Goal: Task Accomplishment & Management: Manage account settings

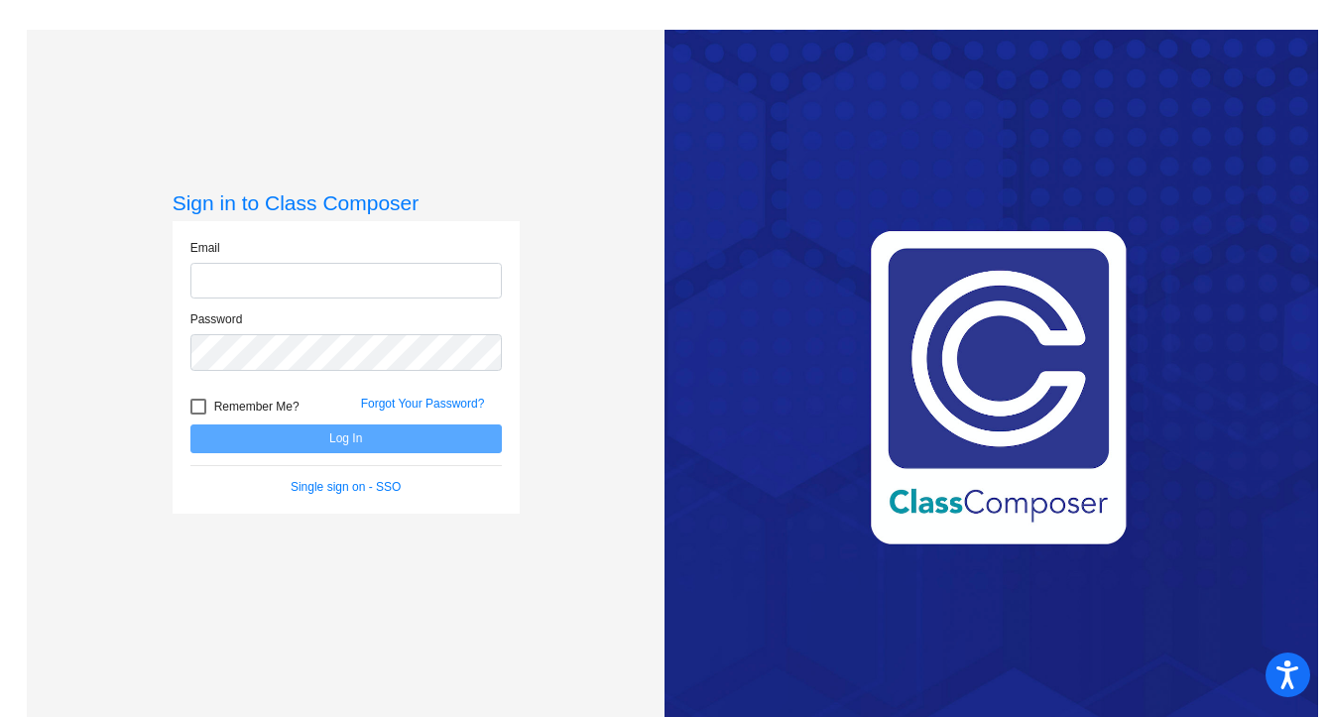
click at [259, 273] on input "email" at bounding box center [345, 281] width 311 height 37
type input "[EMAIL_ADDRESS][DOMAIN_NAME]"
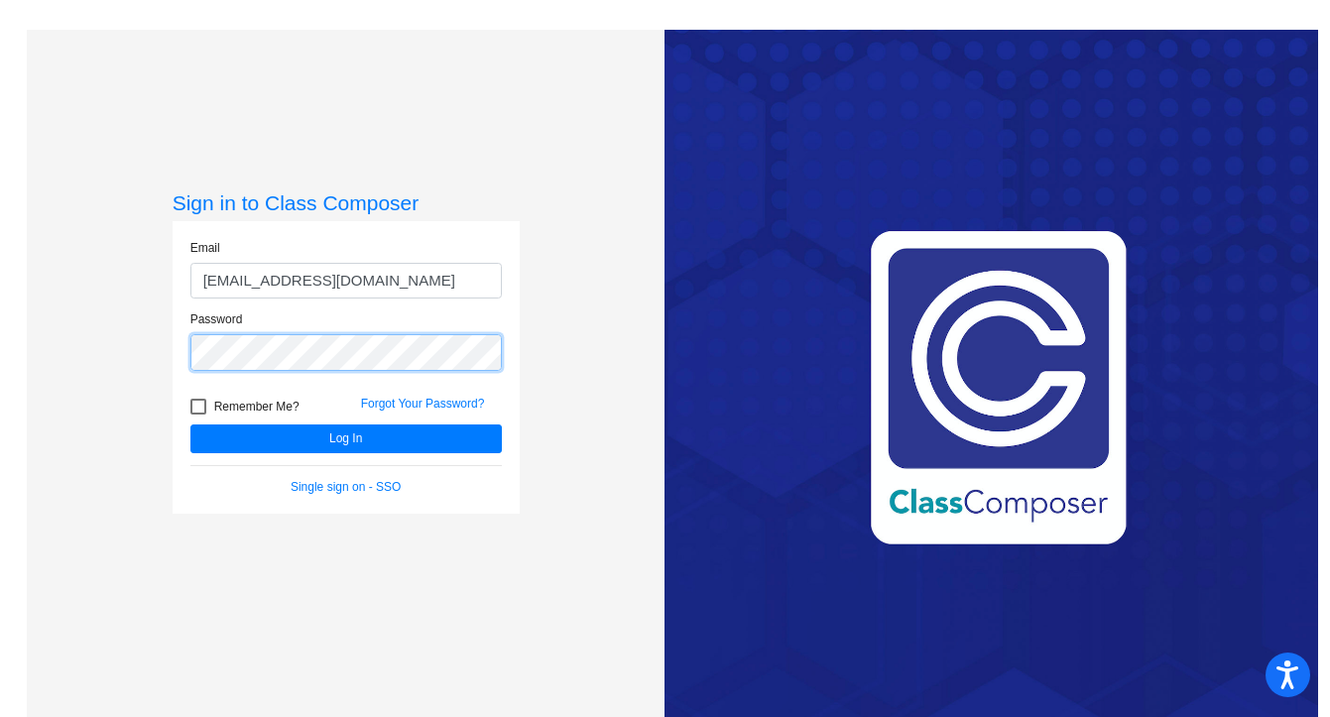
click at [190, 424] on button "Log In" at bounding box center [345, 438] width 311 height 29
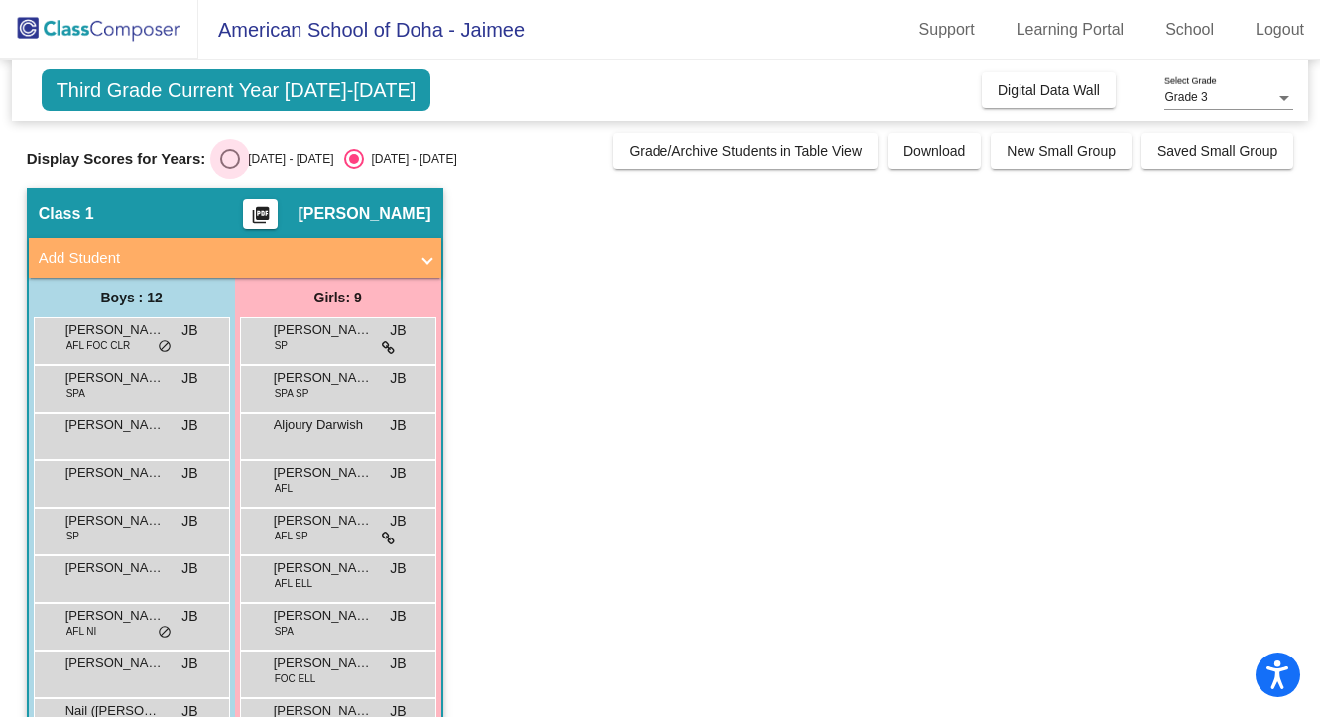
click at [235, 158] on div "Select an option" at bounding box center [230, 159] width 20 height 20
click at [230, 169] on input "[DATE] - [DATE]" at bounding box center [229, 169] width 1 height 1
radio input "true"
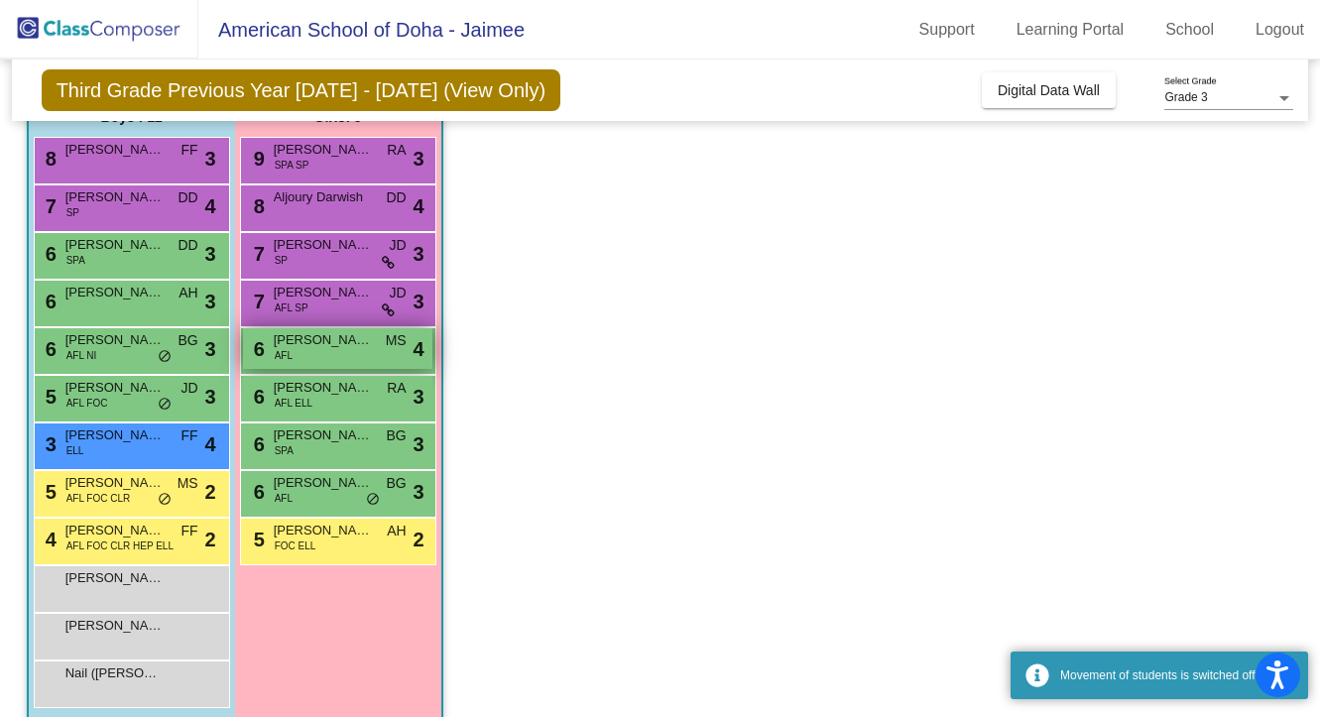
scroll to position [182, 0]
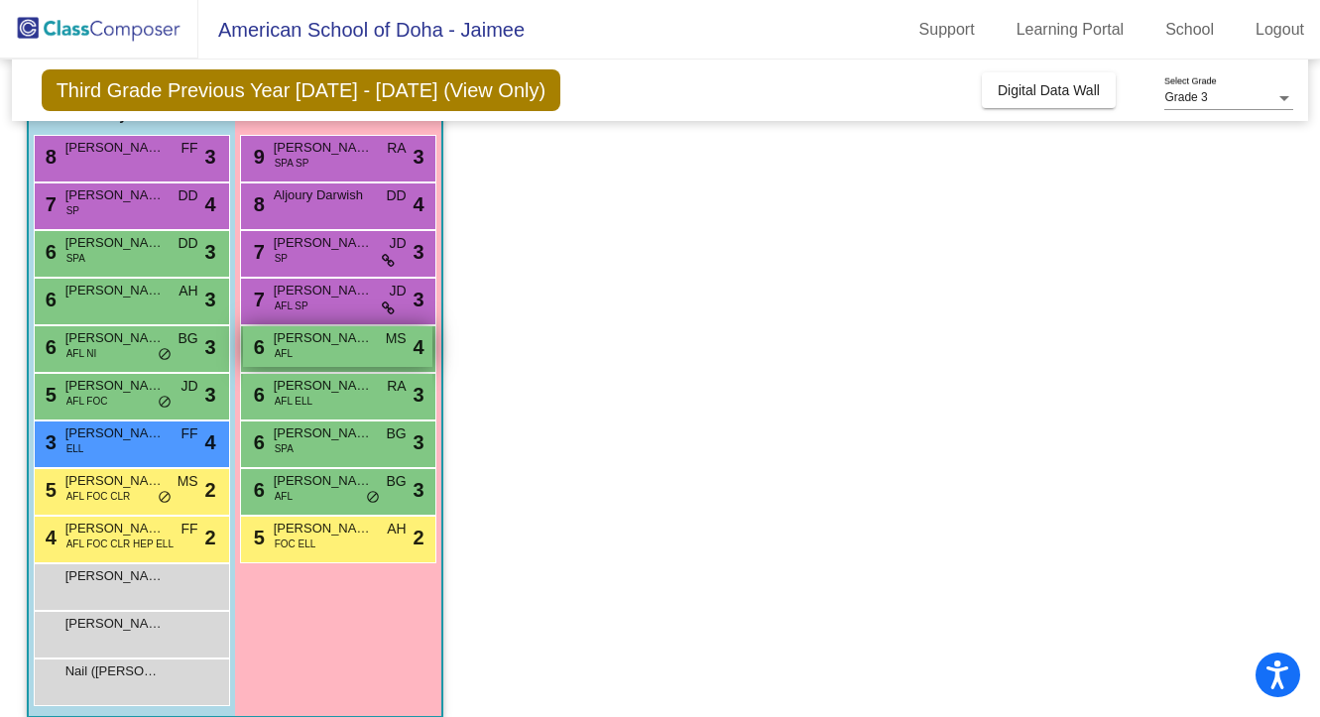
click at [333, 355] on div "6 [PERSON_NAME] AFL MS lock do_not_disturb_alt 4" at bounding box center [337, 346] width 189 height 41
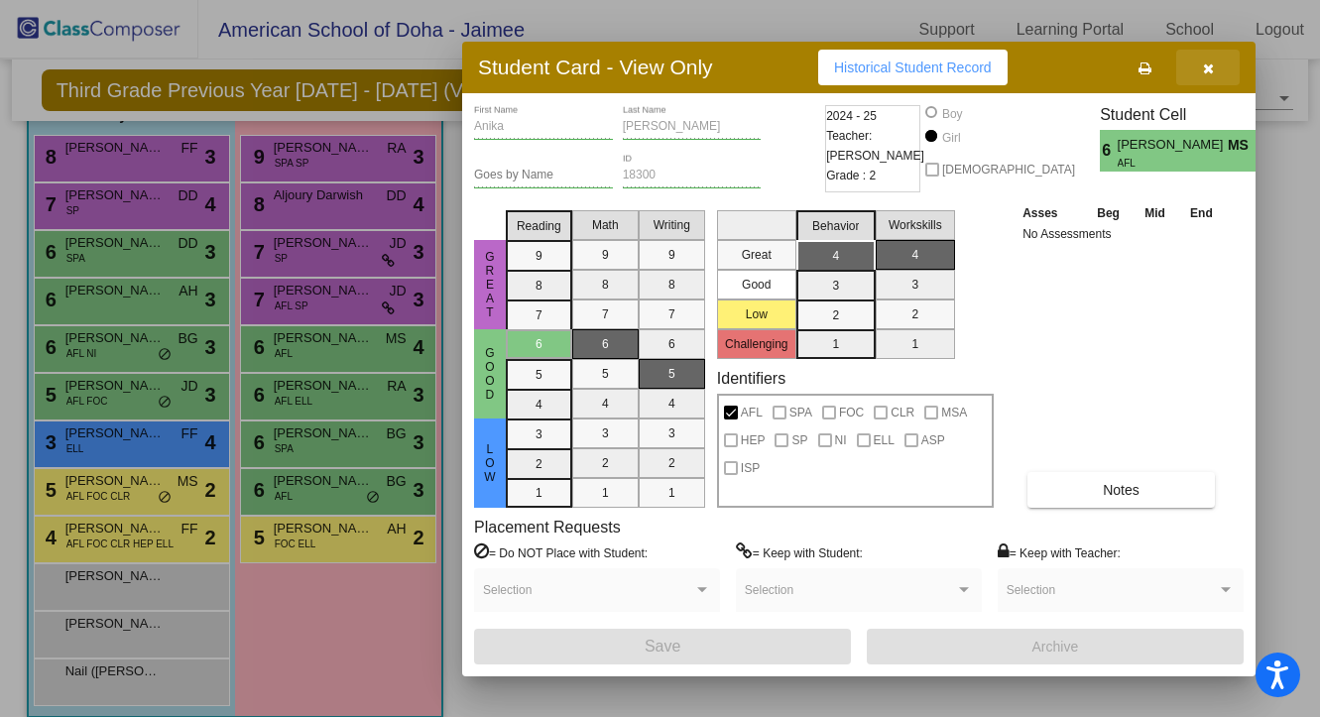
click at [1205, 63] on icon "button" at bounding box center [1208, 68] width 11 height 14
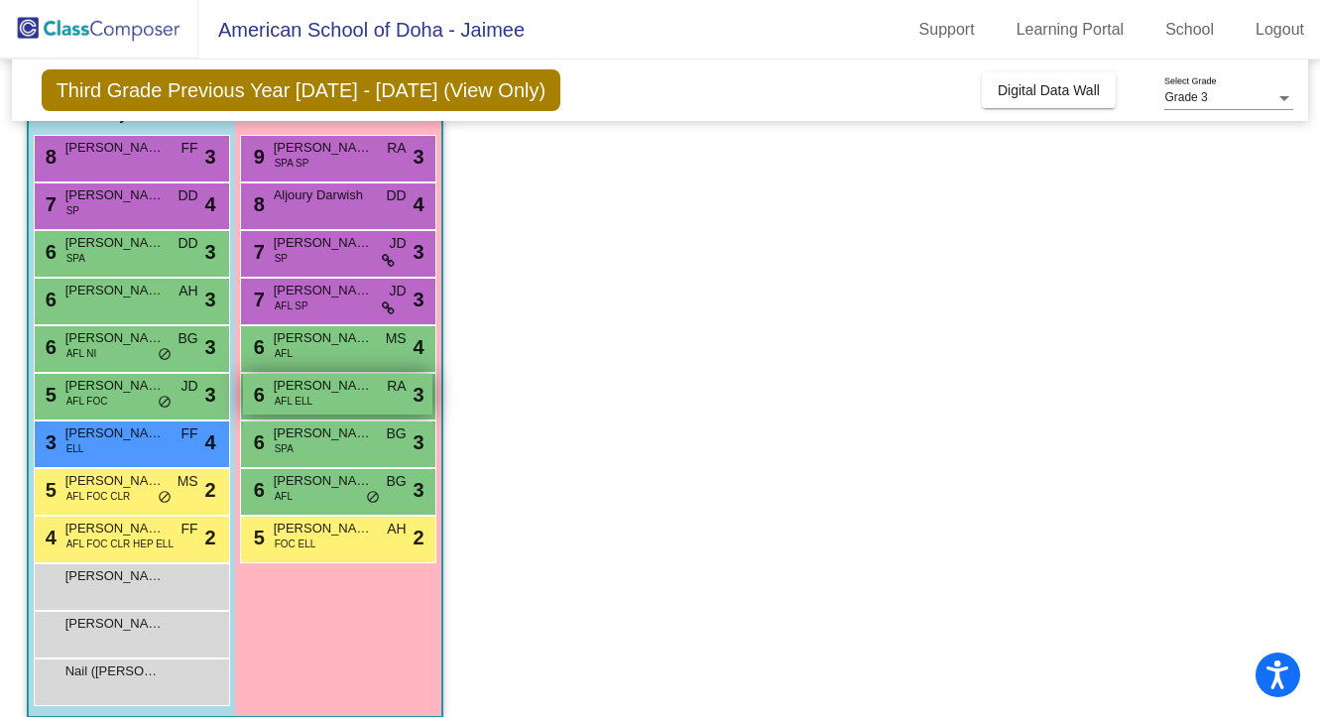
click at [350, 397] on div "6 [PERSON_NAME] AFL [PERSON_NAME] lock do_not_disturb_alt 3" at bounding box center [337, 394] width 189 height 41
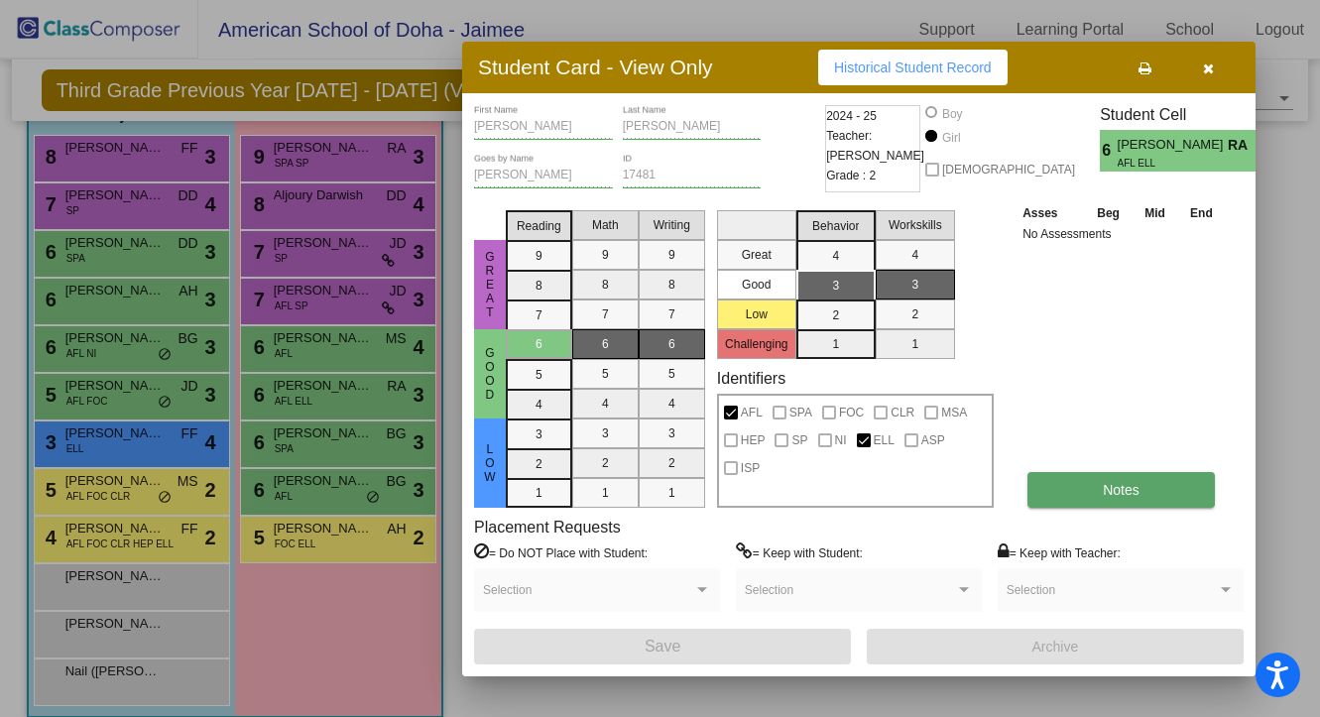
click at [1100, 487] on button "Notes" at bounding box center [1120, 490] width 187 height 36
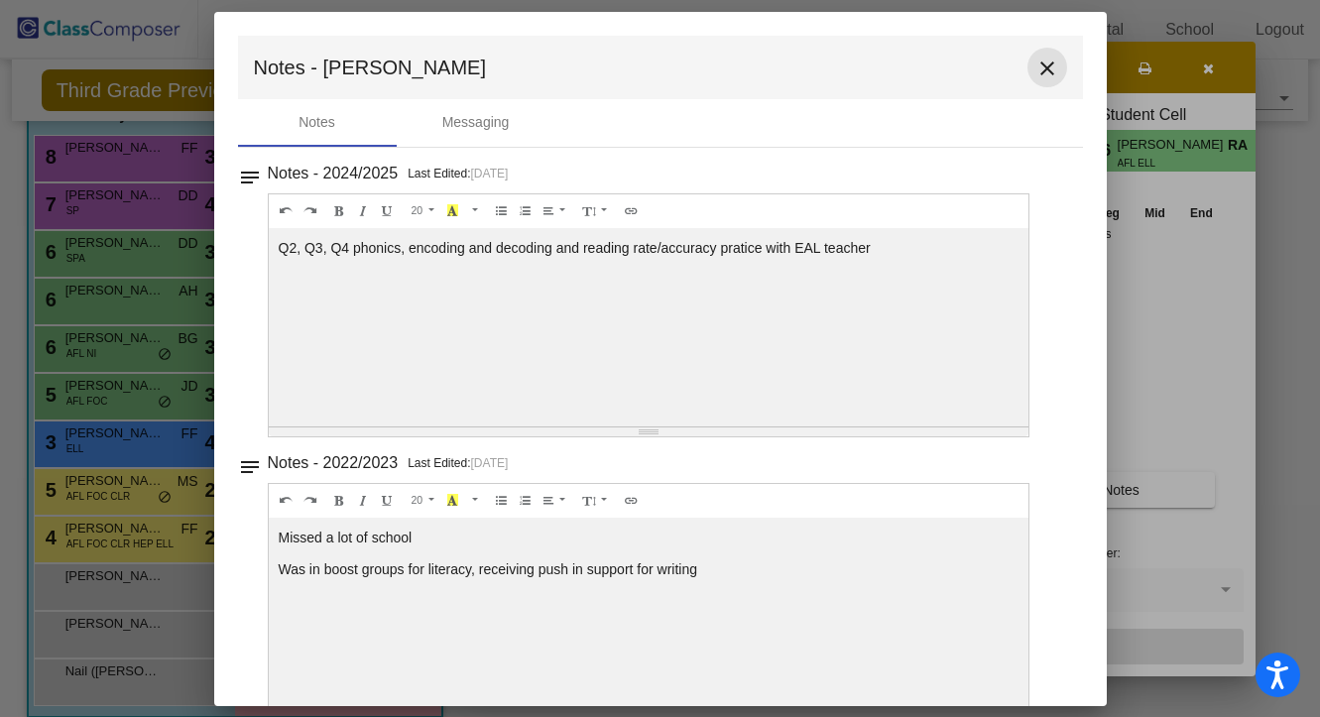
click at [1037, 64] on mat-icon "close" at bounding box center [1047, 69] width 24 height 24
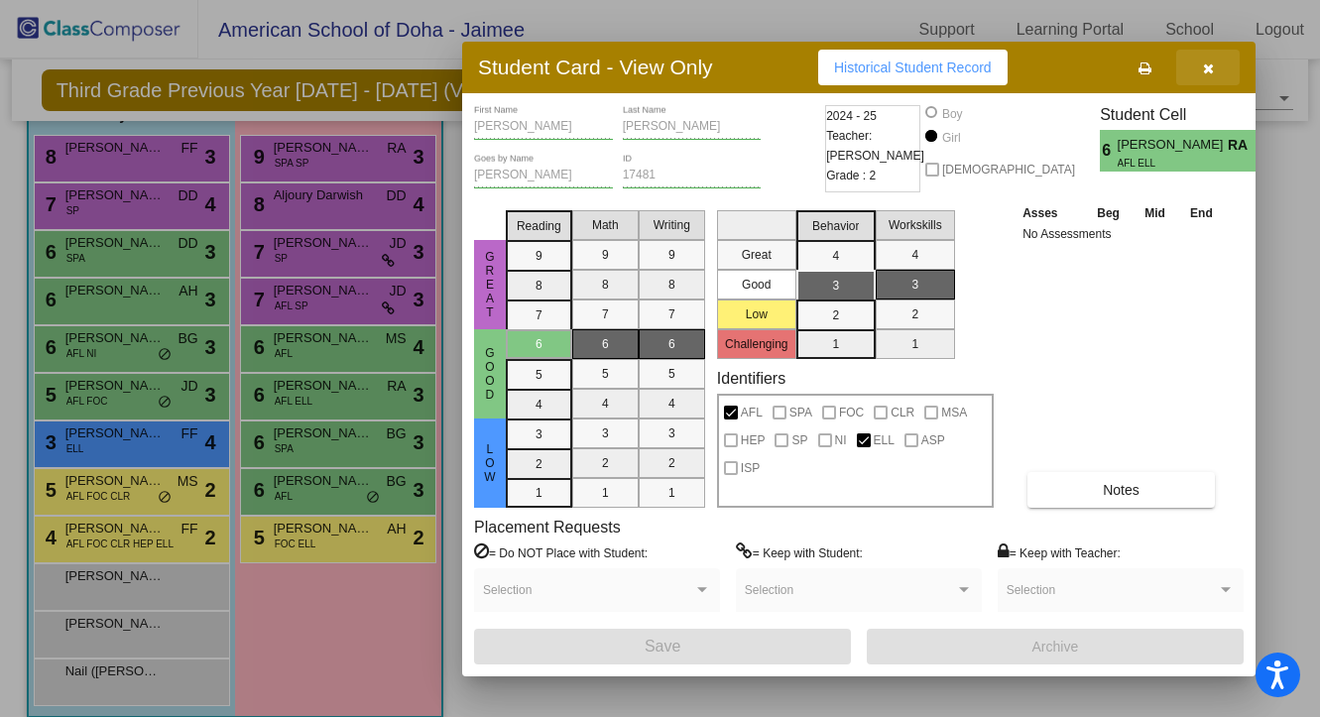
click at [1209, 71] on icon "button" at bounding box center [1208, 68] width 11 height 14
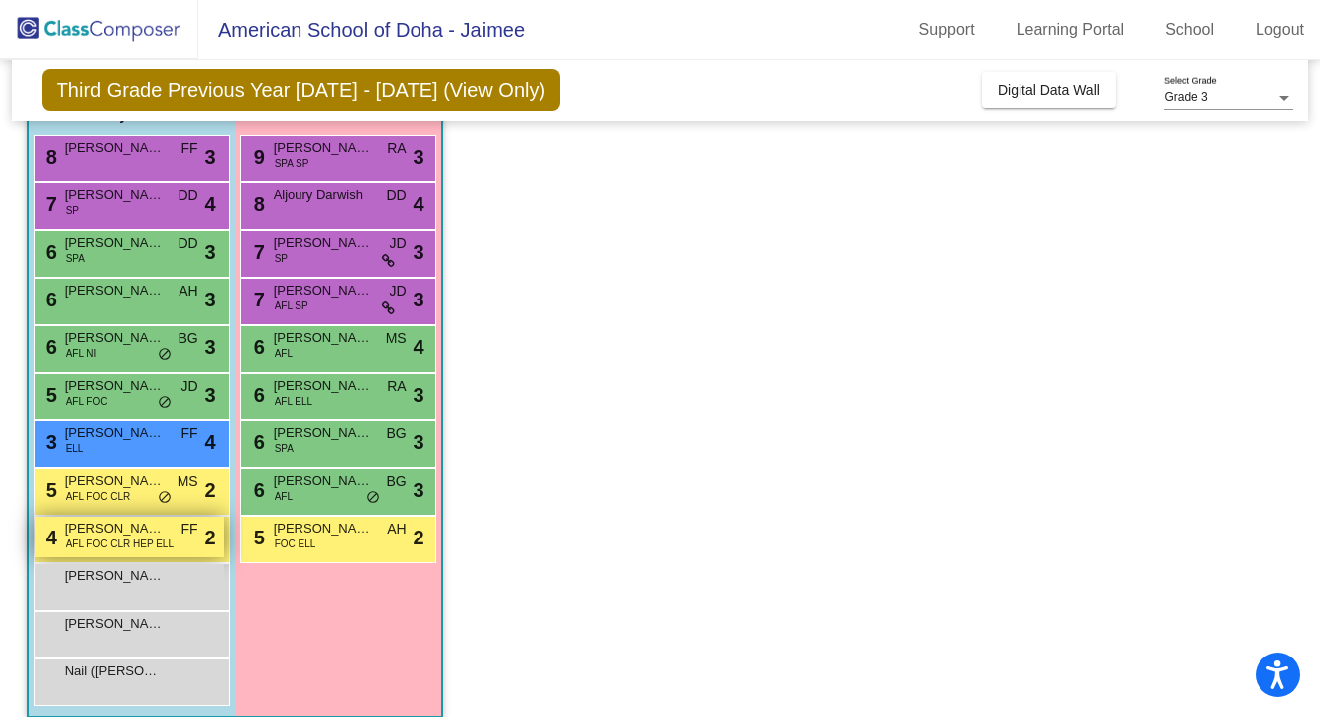
click at [151, 547] on span "AFL FOC CLR HEP ELL" at bounding box center [119, 544] width 107 height 15
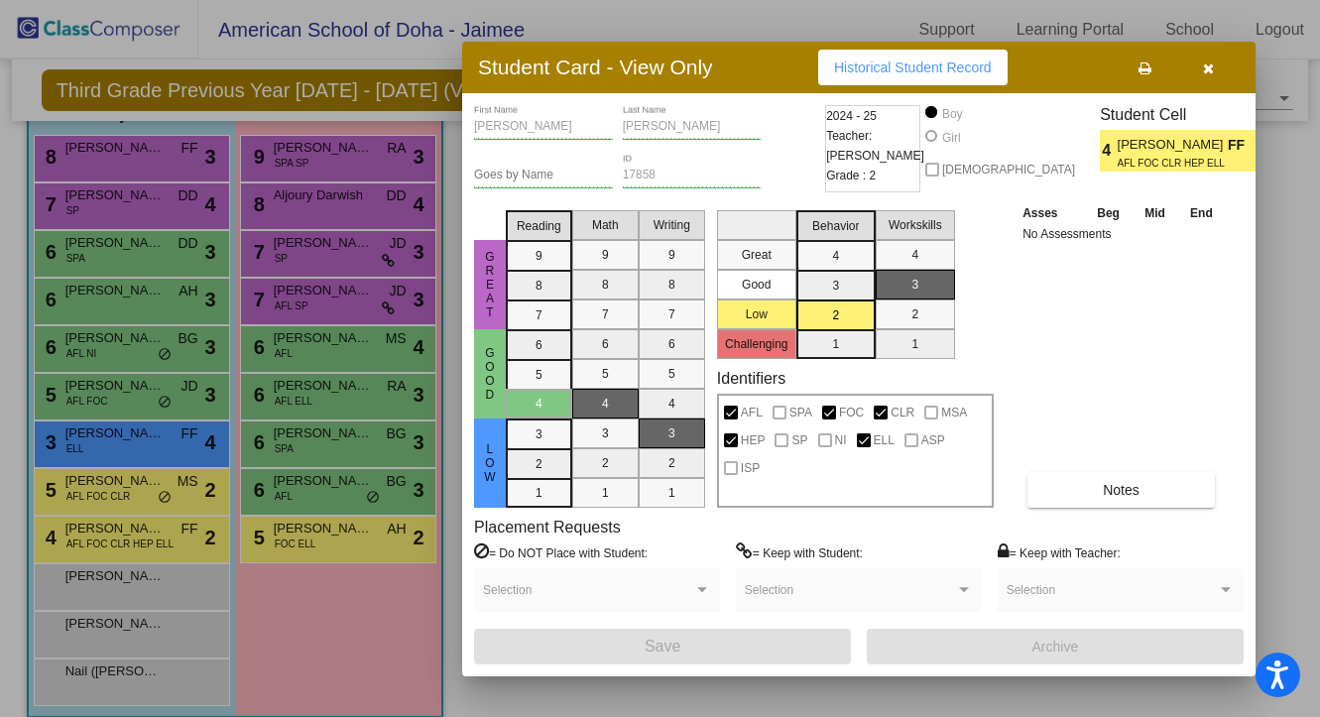
click at [1200, 67] on button "button" at bounding box center [1207, 68] width 63 height 36
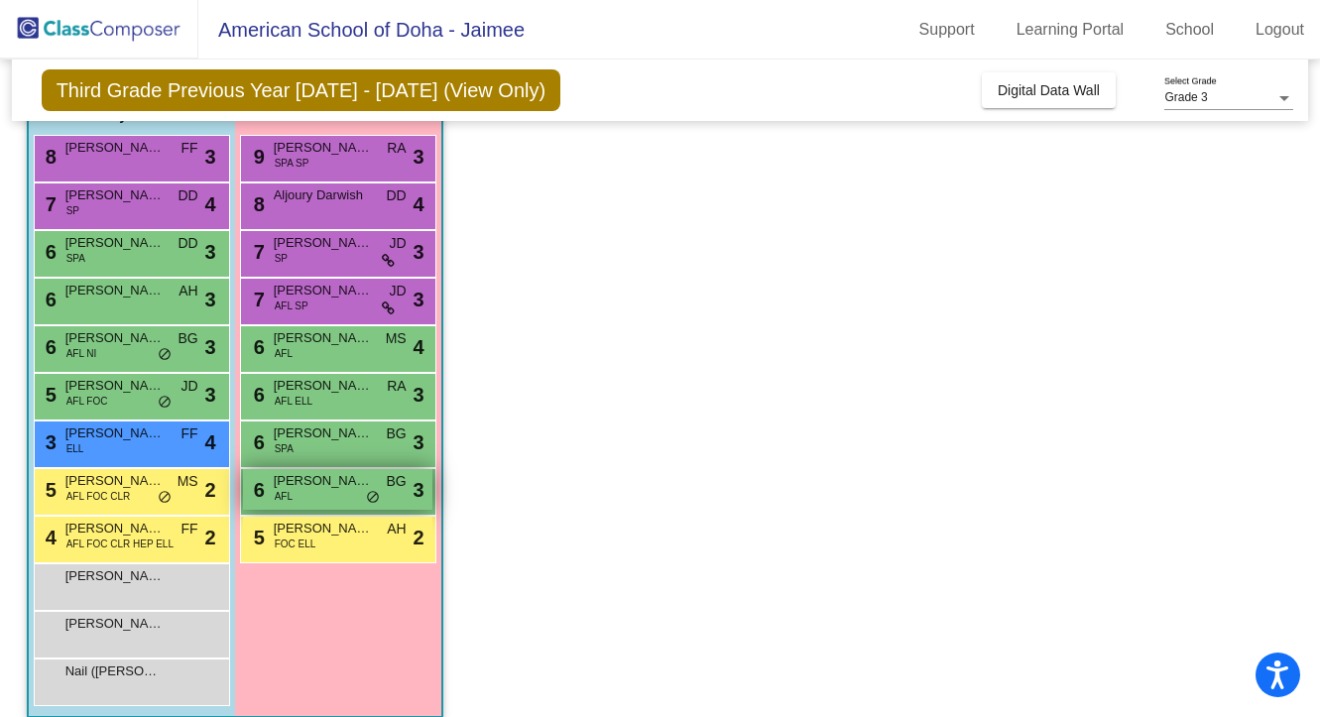
click at [321, 495] on div "6 Sabika Al-Kuwari AFL BG lock do_not_disturb_alt 3" at bounding box center [337, 489] width 189 height 41
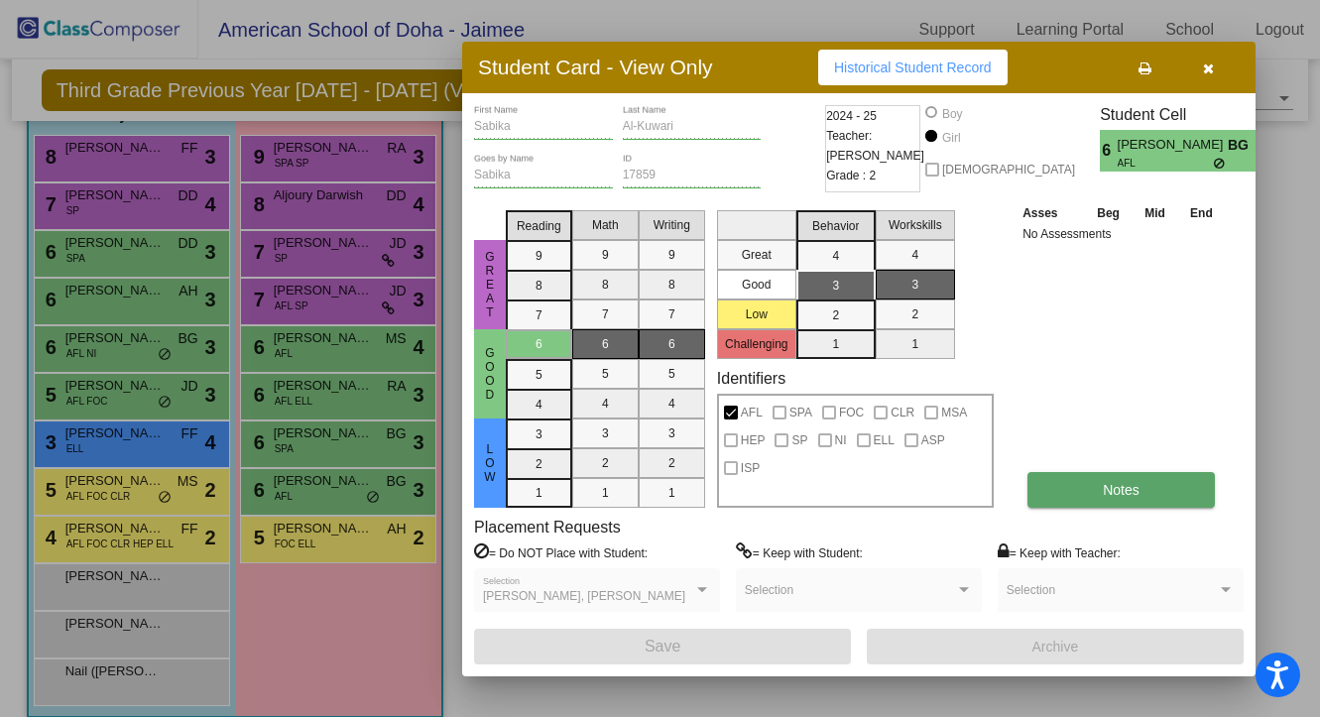
click at [1104, 494] on span "Notes" at bounding box center [1121, 490] width 37 height 16
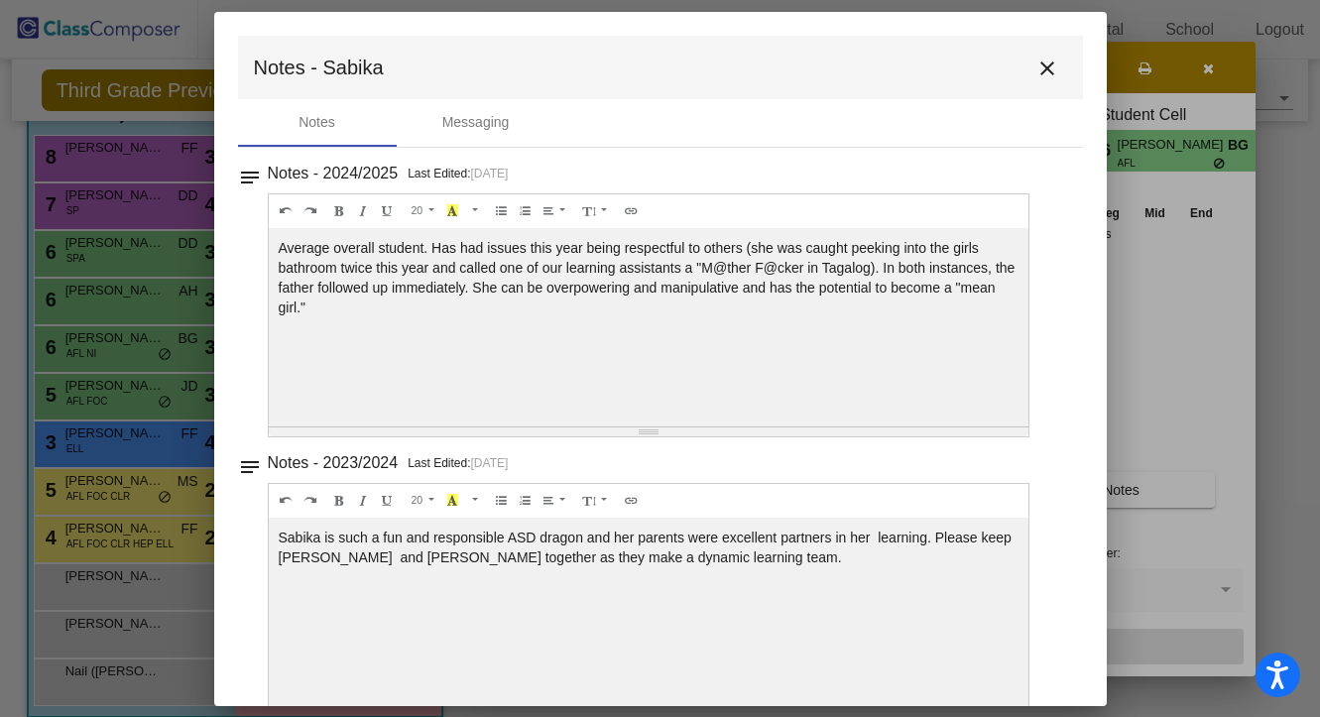
click at [1055, 50] on mat-toolbar "Notes - Sabika close" at bounding box center [660, 67] width 845 height 63
click at [1035, 68] on mat-icon "close" at bounding box center [1047, 69] width 24 height 24
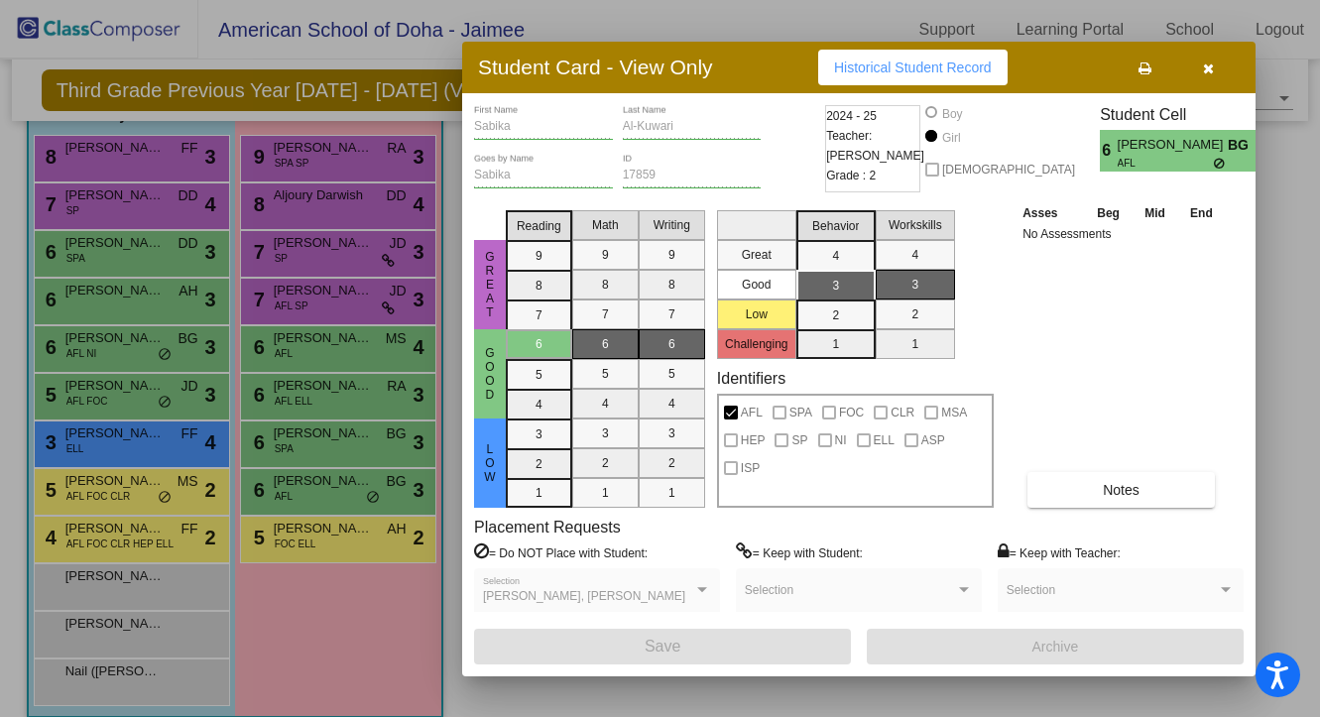
click at [1216, 68] on button "button" at bounding box center [1207, 68] width 63 height 36
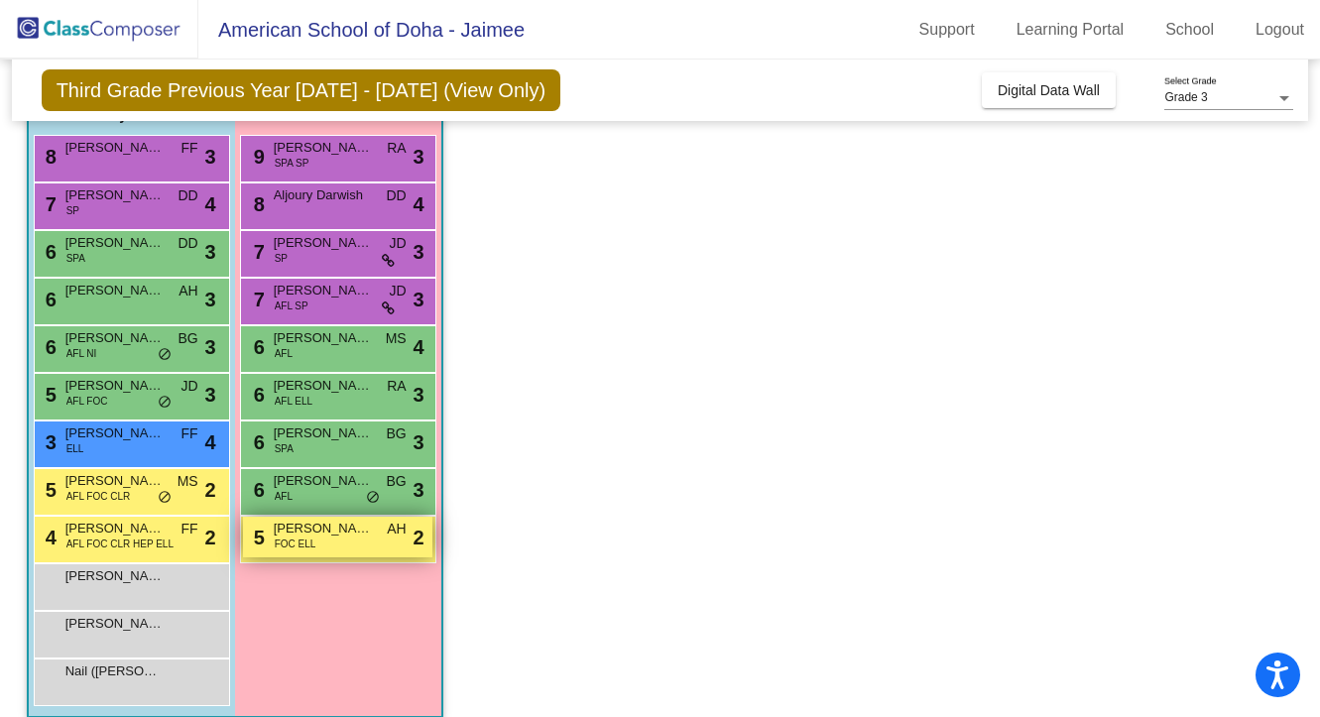
click at [319, 548] on div "5 [PERSON_NAME] FOC ELL AH lock do_not_disturb_alt 2" at bounding box center [337, 537] width 189 height 41
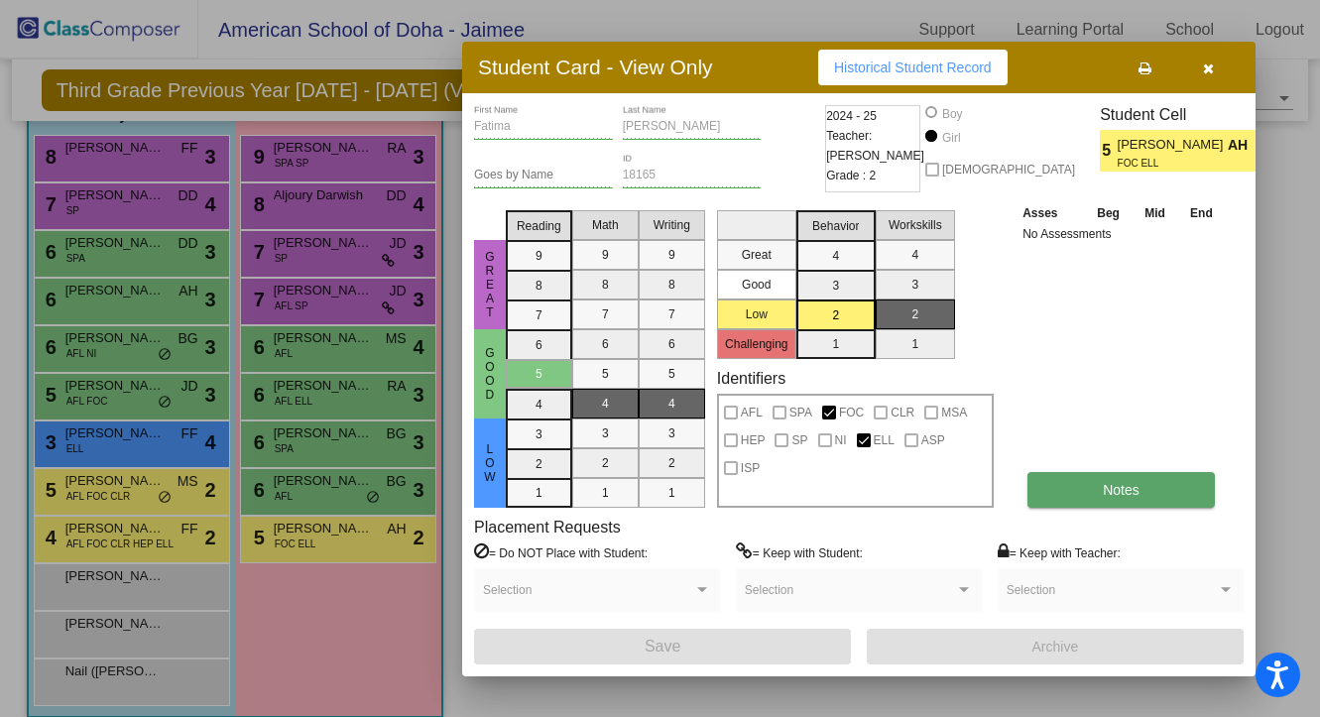
click at [1093, 498] on button "Notes" at bounding box center [1120, 490] width 187 height 36
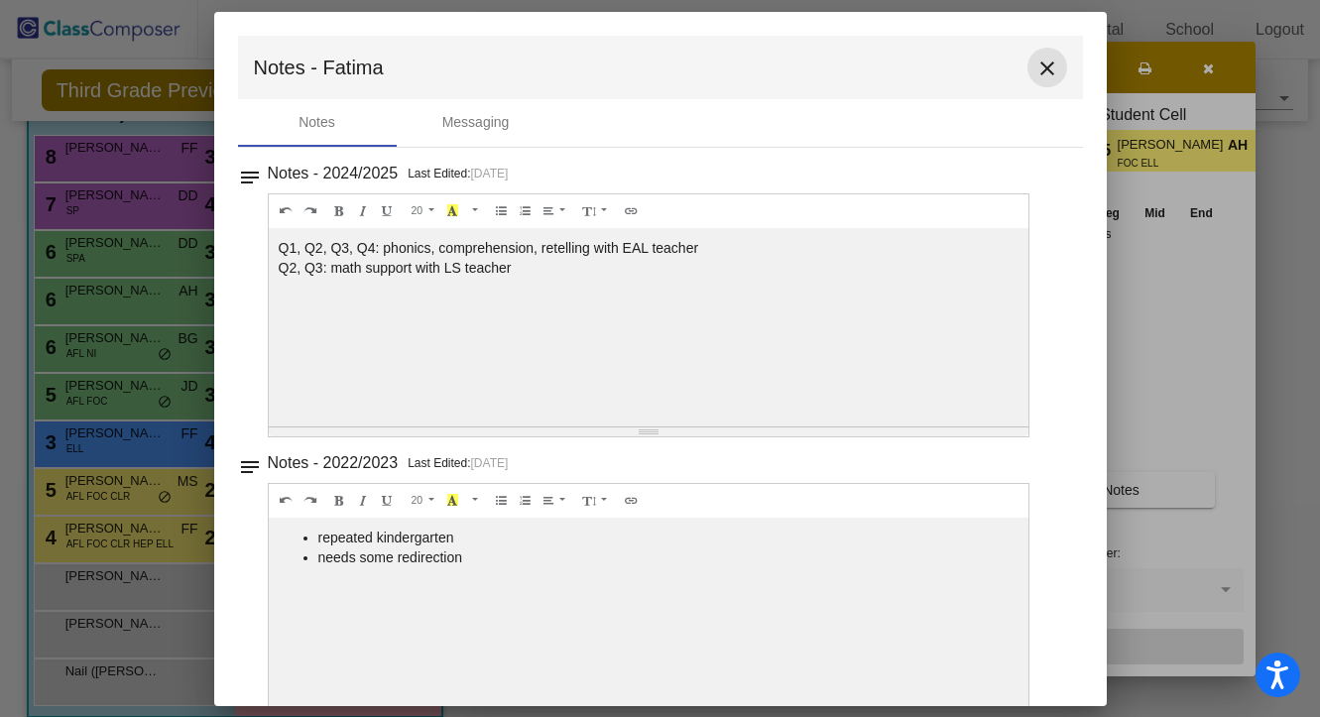
click at [1041, 68] on mat-icon "close" at bounding box center [1047, 69] width 24 height 24
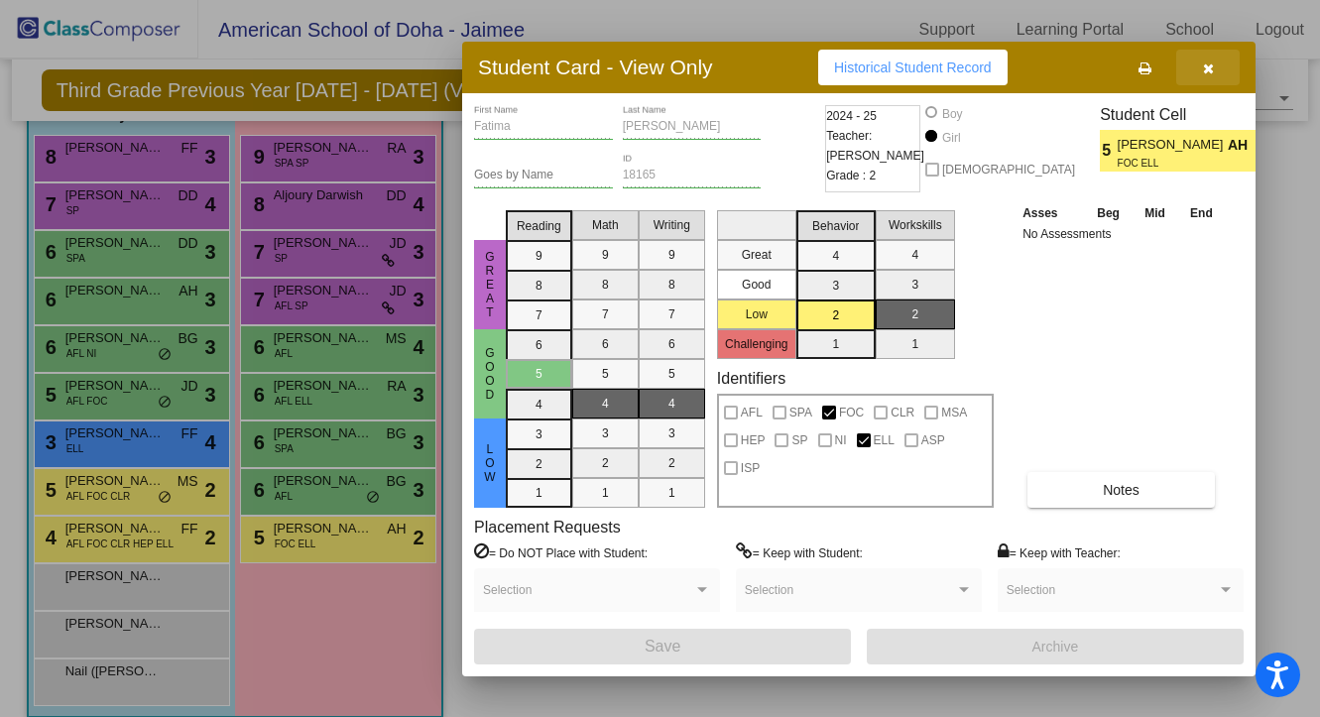
click at [1204, 69] on icon "button" at bounding box center [1208, 68] width 11 height 14
